Goal: Use online tool/utility

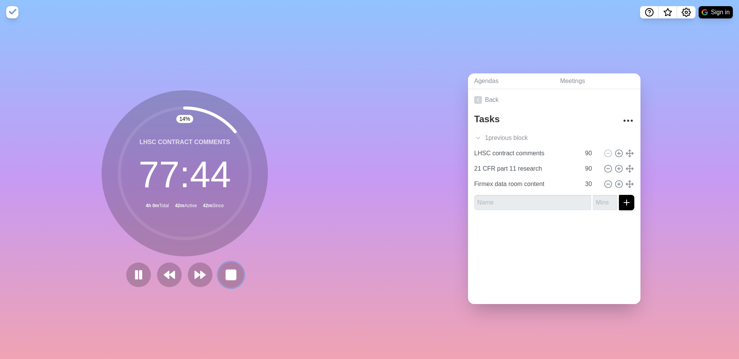
click at [231, 272] on rect at bounding box center [231, 275] width 10 height 10
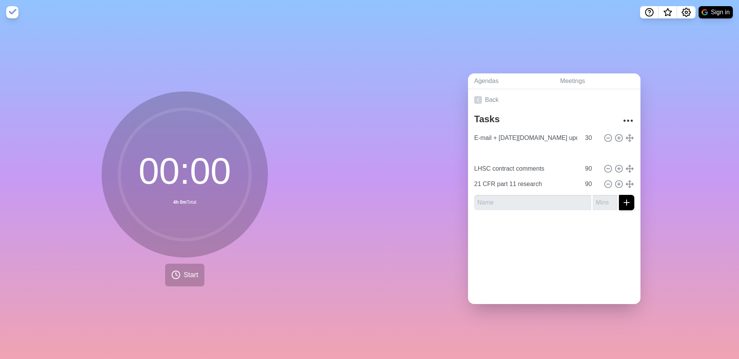
type input "Firmex data room content"
type input "30"
type input "LHSC contract comments"
type input "21 CFR part 11 research"
type input "90"
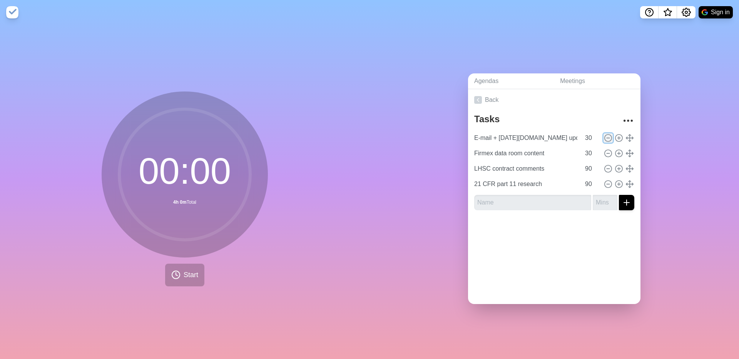
click at [609, 138] on line at bounding box center [607, 138] width 3 height 0
type input "Firmex data room content"
type input "LHSC contract comments"
type input "90"
type input "21 CFR part 11 research"
